Goal: Information Seeking & Learning: Learn about a topic

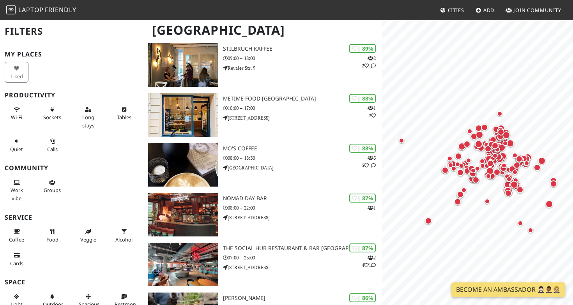
scroll to position [373, 0]
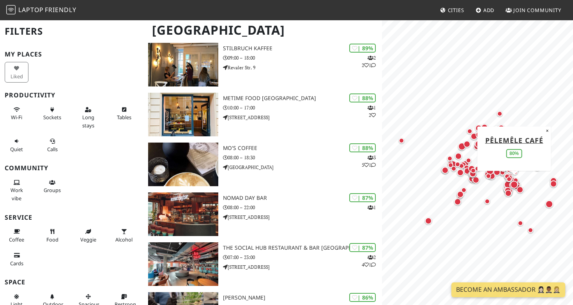
click at [510, 179] on div "Map marker" at bounding box center [514, 184] width 11 height 11
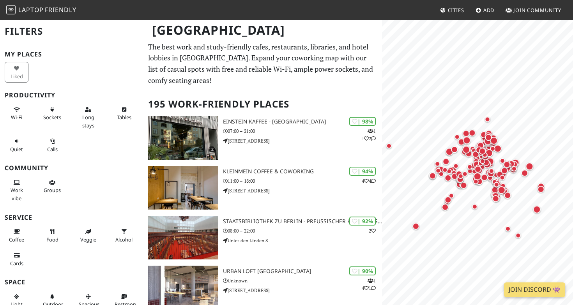
click at [502, 305] on html "Laptop Friendly Cities Add Join Community Berlin Filters My Places Liked Produc…" at bounding box center [286, 152] width 573 height 305
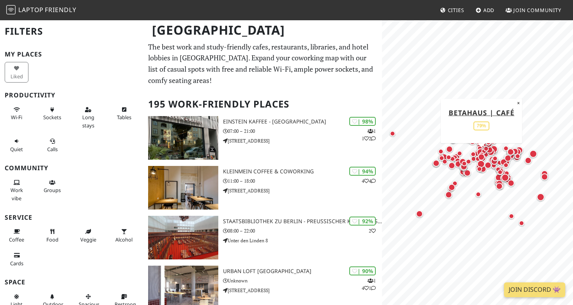
click at [477, 157] on div "Map marker" at bounding box center [481, 157] width 10 height 10
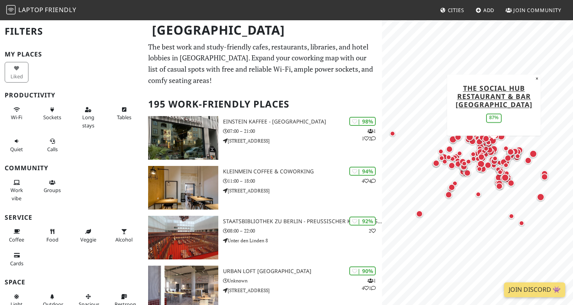
click at [496, 149] on div "Map marker" at bounding box center [494, 149] width 8 height 8
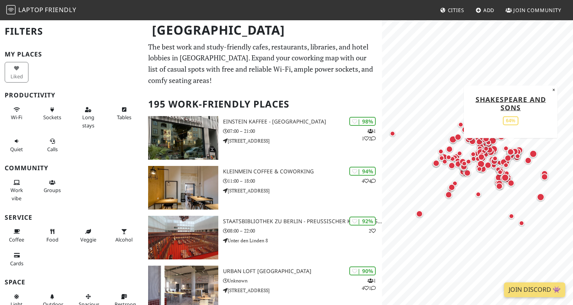
click at [506, 148] on div "Map marker" at bounding box center [511, 152] width 10 height 10
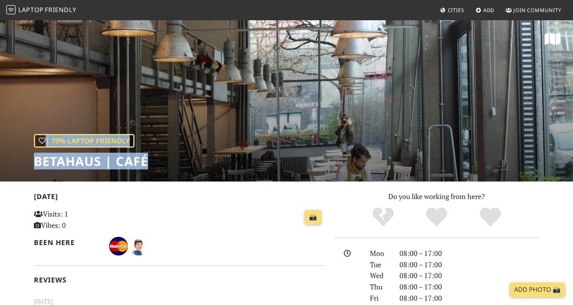
drag, startPoint x: 403, startPoint y: 117, endPoint x: 479, endPoint y: 117, distance: 76.0
click at [479, 117] on div "| 79% Laptop Friendly betahaus | Café" at bounding box center [286, 100] width 573 height 162
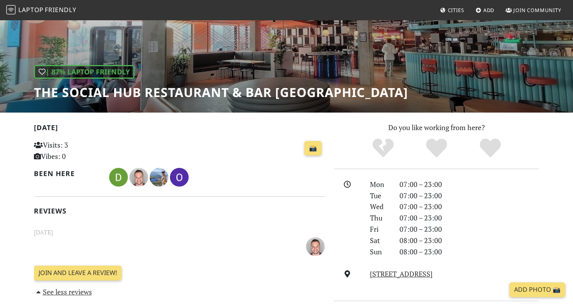
scroll to position [72, 0]
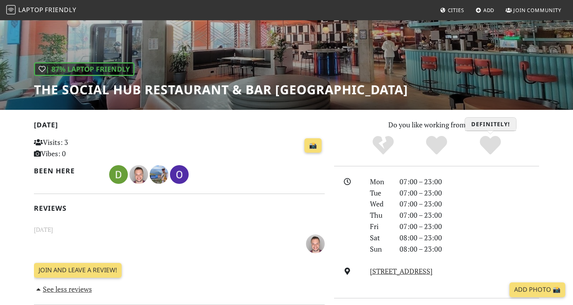
click at [502, 144] on div "Definitely!" at bounding box center [490, 145] width 54 height 21
click at [503, 135] on div "Definitely!" at bounding box center [490, 145] width 54 height 21
click at [396, 267] on link "Schicklerstraße 40, 10179, Berlin" at bounding box center [401, 271] width 63 height 9
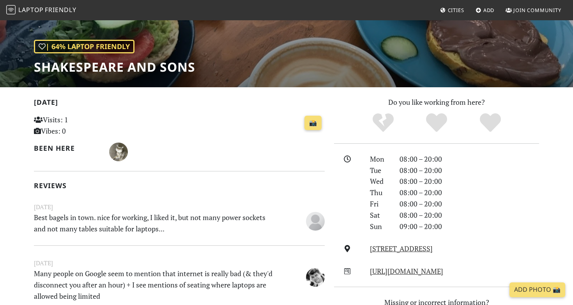
scroll to position [95, 0]
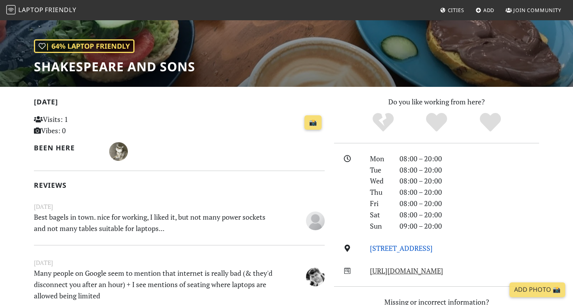
click at [389, 246] on link "[STREET_ADDRESS]" at bounding box center [401, 248] width 63 height 9
